Goal: Transaction & Acquisition: Book appointment/travel/reservation

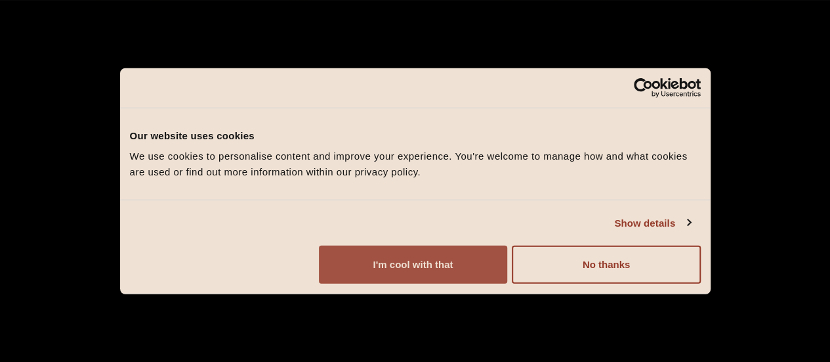
click at [507, 270] on button "I'm cool with that" at bounding box center [413, 264] width 188 height 38
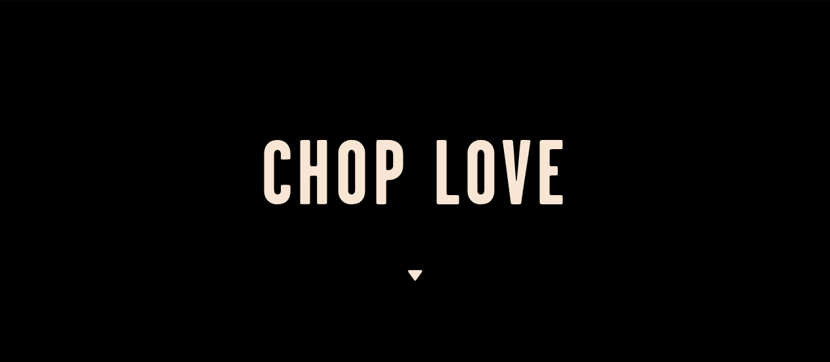
click at [408, 274] on img at bounding box center [415, 275] width 16 height 11
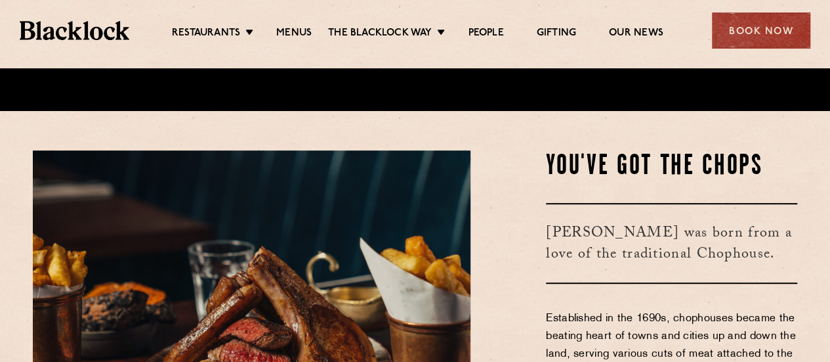
scroll to position [293, 0]
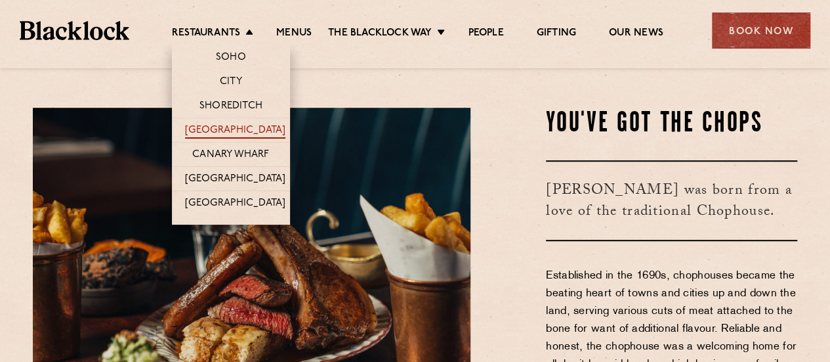
click at [211, 129] on link "[GEOGRAPHIC_DATA]" at bounding box center [235, 131] width 100 height 14
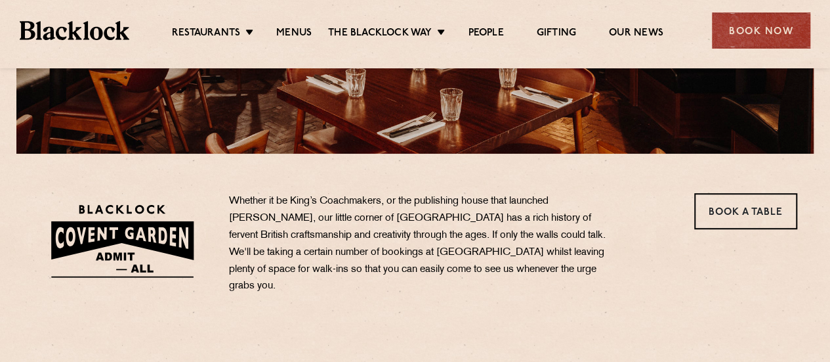
scroll to position [333, 0]
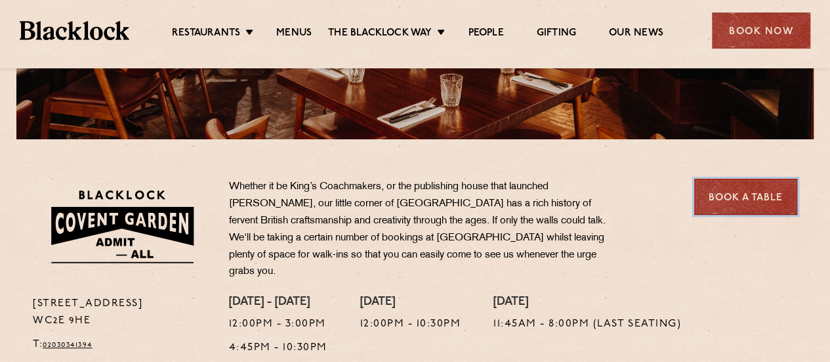
click at [734, 196] on link "Book a Table" at bounding box center [745, 197] width 103 height 36
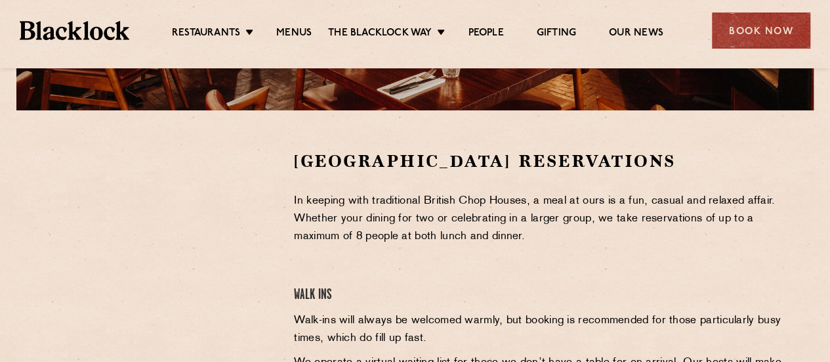
scroll to position [368, 0]
